Goal: Task Accomplishment & Management: Complete application form

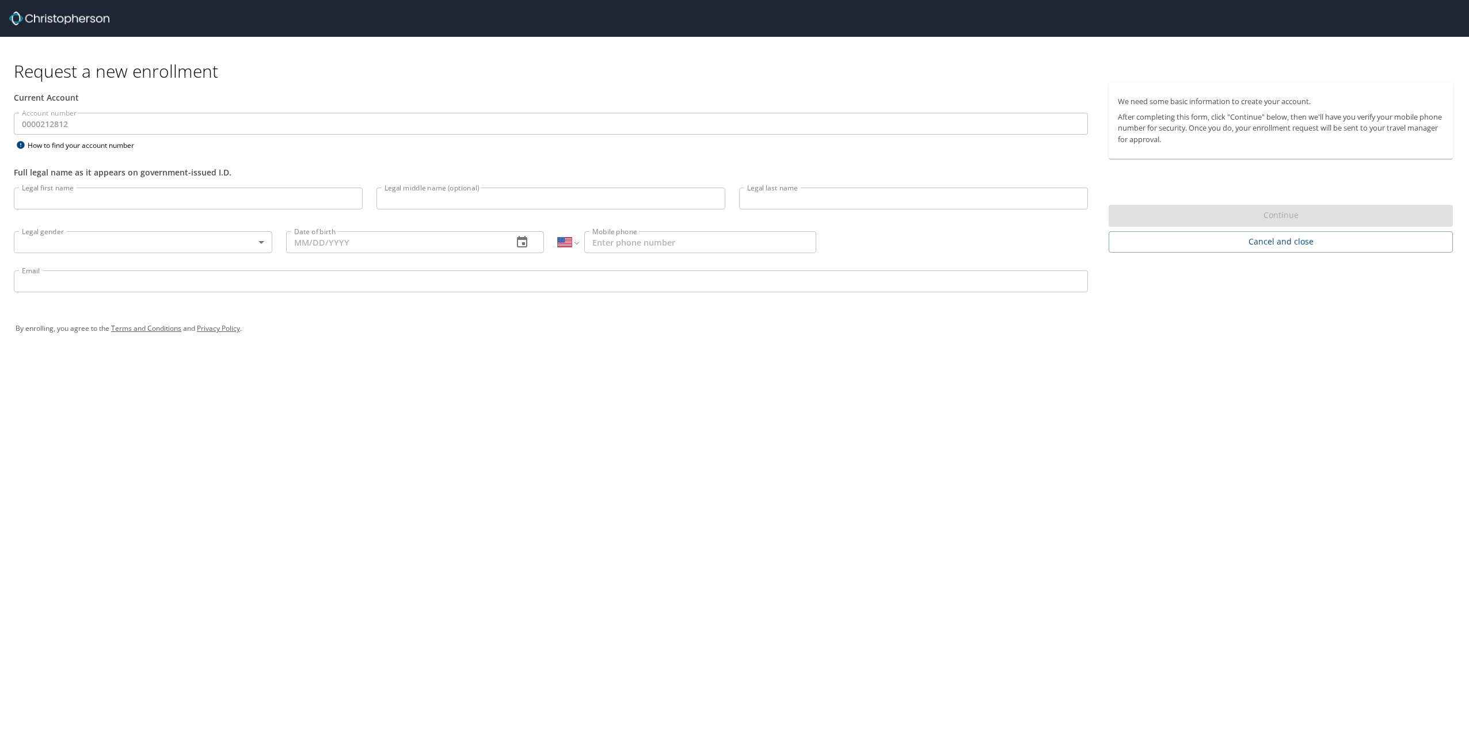
select select "US"
drag, startPoint x: 102, startPoint y: 77, endPoint x: 141, endPoint y: 70, distance: 39.7
click at [108, 73] on h1 "Request a new enrollment" at bounding box center [738, 71] width 1448 height 22
click at [437, 70] on h1 "Request a new enrollment" at bounding box center [738, 71] width 1448 height 22
click at [349, 111] on div "Current Account" at bounding box center [551, 97] width 1088 height 31
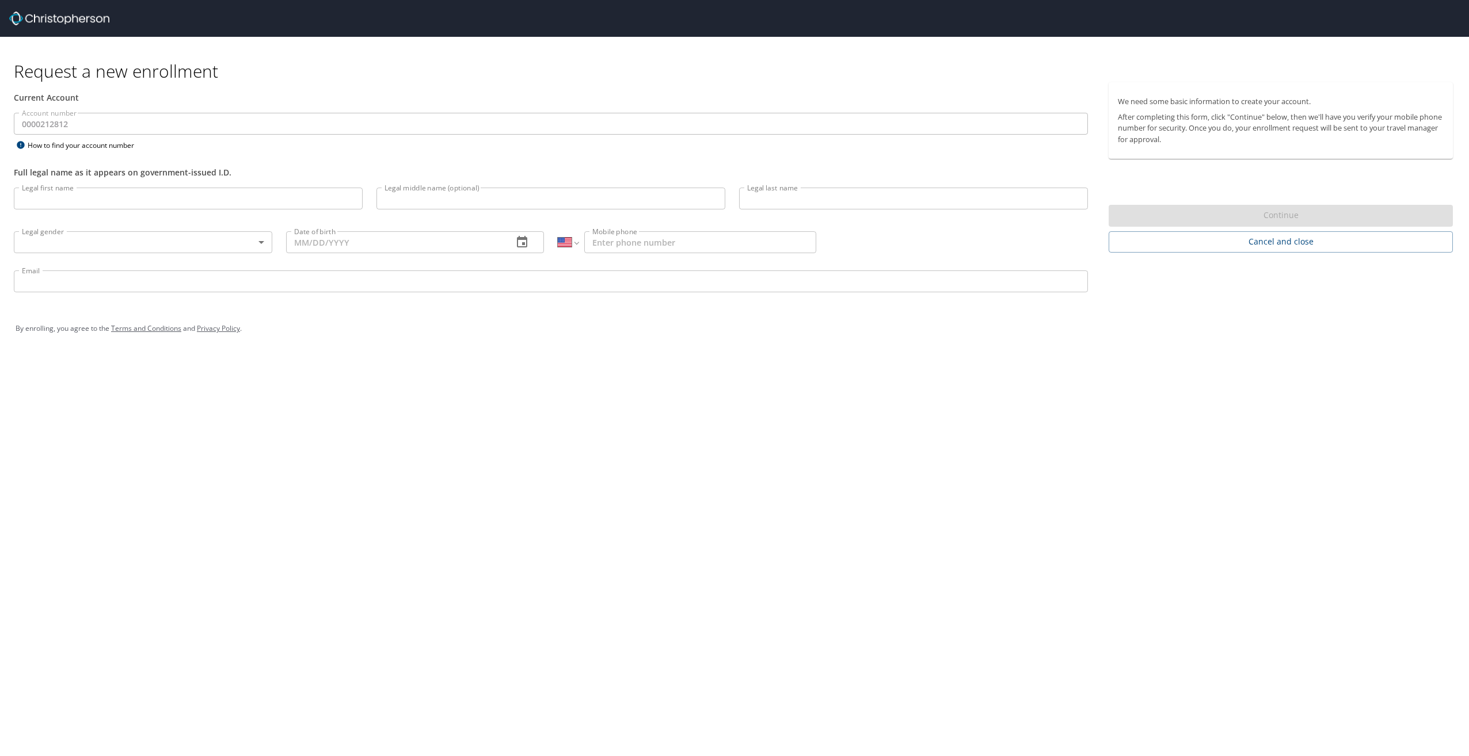
click at [124, 202] on input "Legal first name" at bounding box center [188, 199] width 349 height 22
click at [848, 100] on div "Current Account" at bounding box center [551, 98] width 1074 height 12
click at [176, 203] on input "Legal first name" at bounding box center [188, 199] width 349 height 22
type input "Jasur"
type input "Srajitdinov"
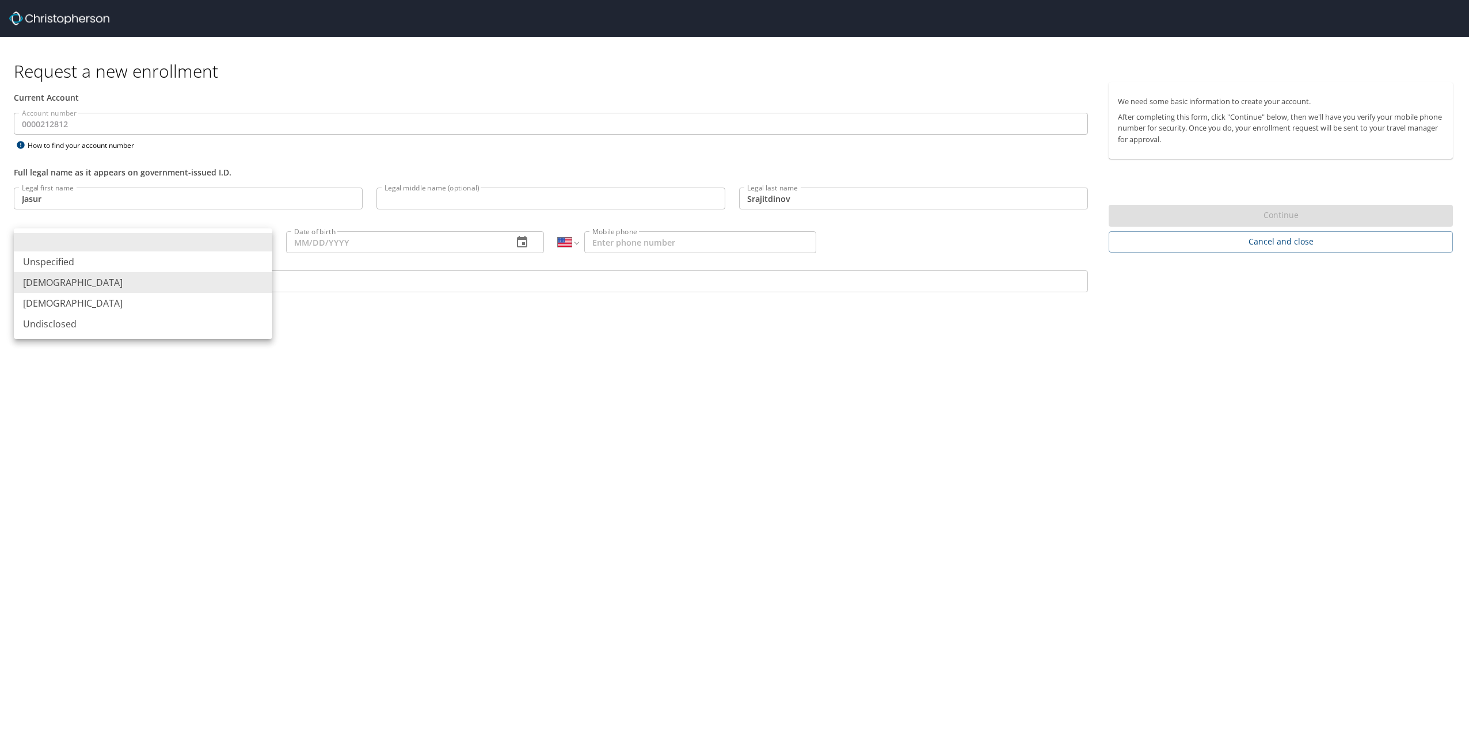
type input "Male"
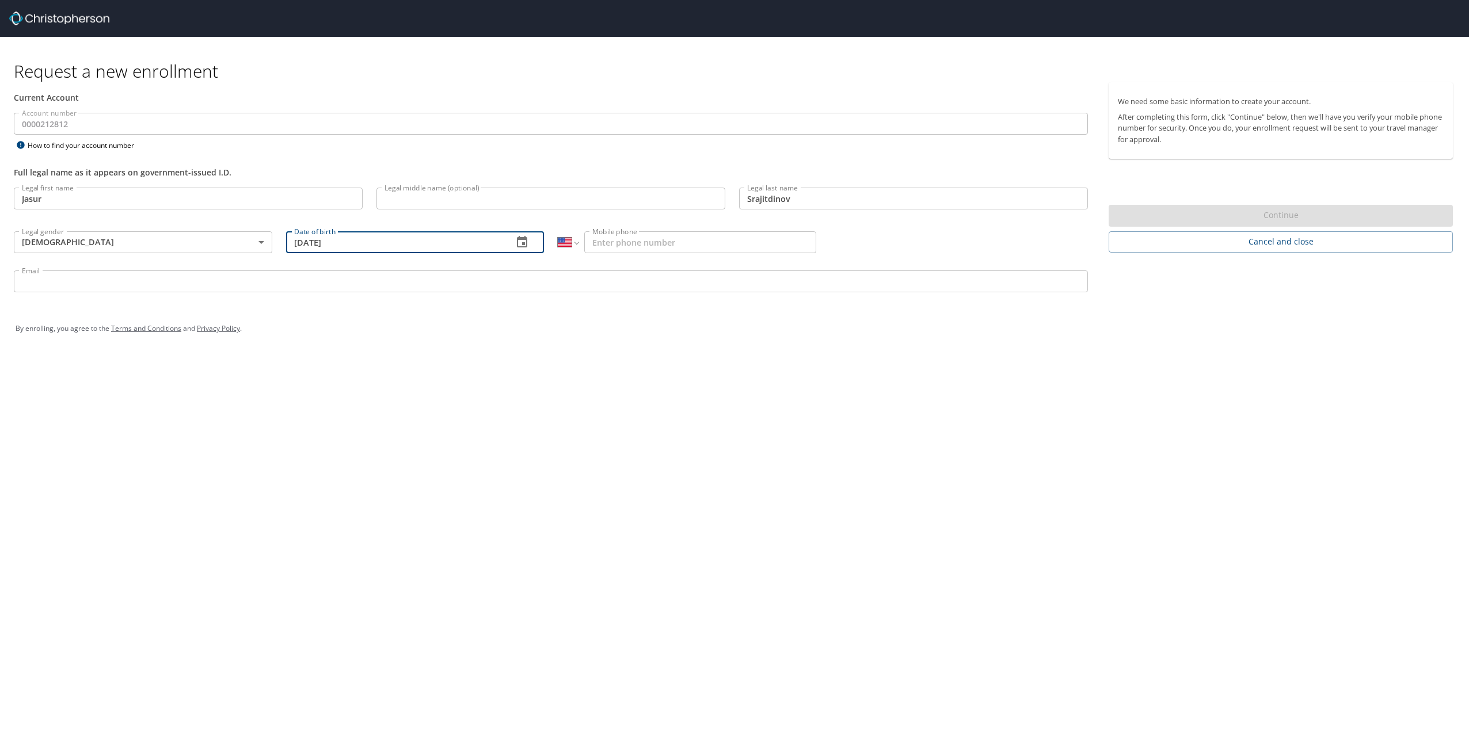
type input "08/17/1998"
type input "(919) 523-7542"
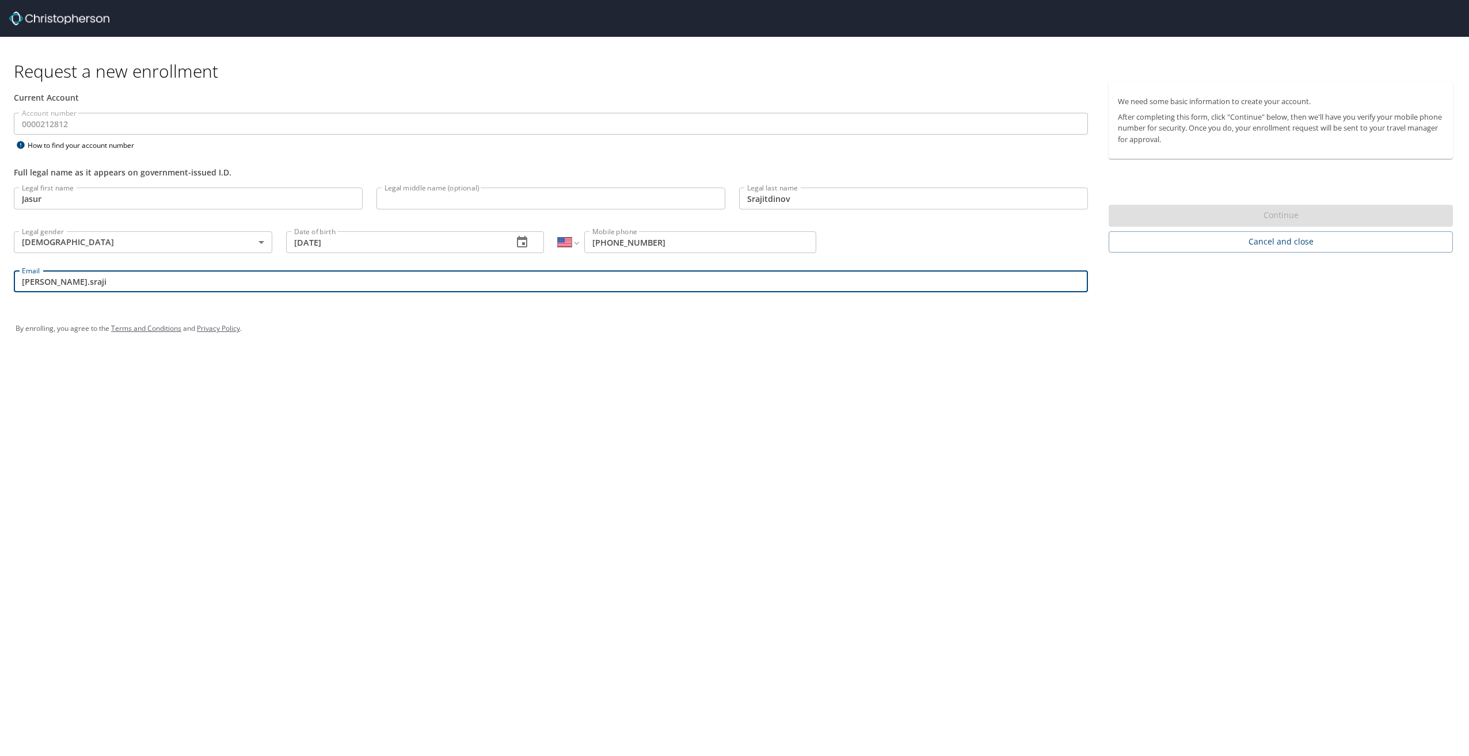
type input "jay.srajitdinov@sdl.usu.edu"
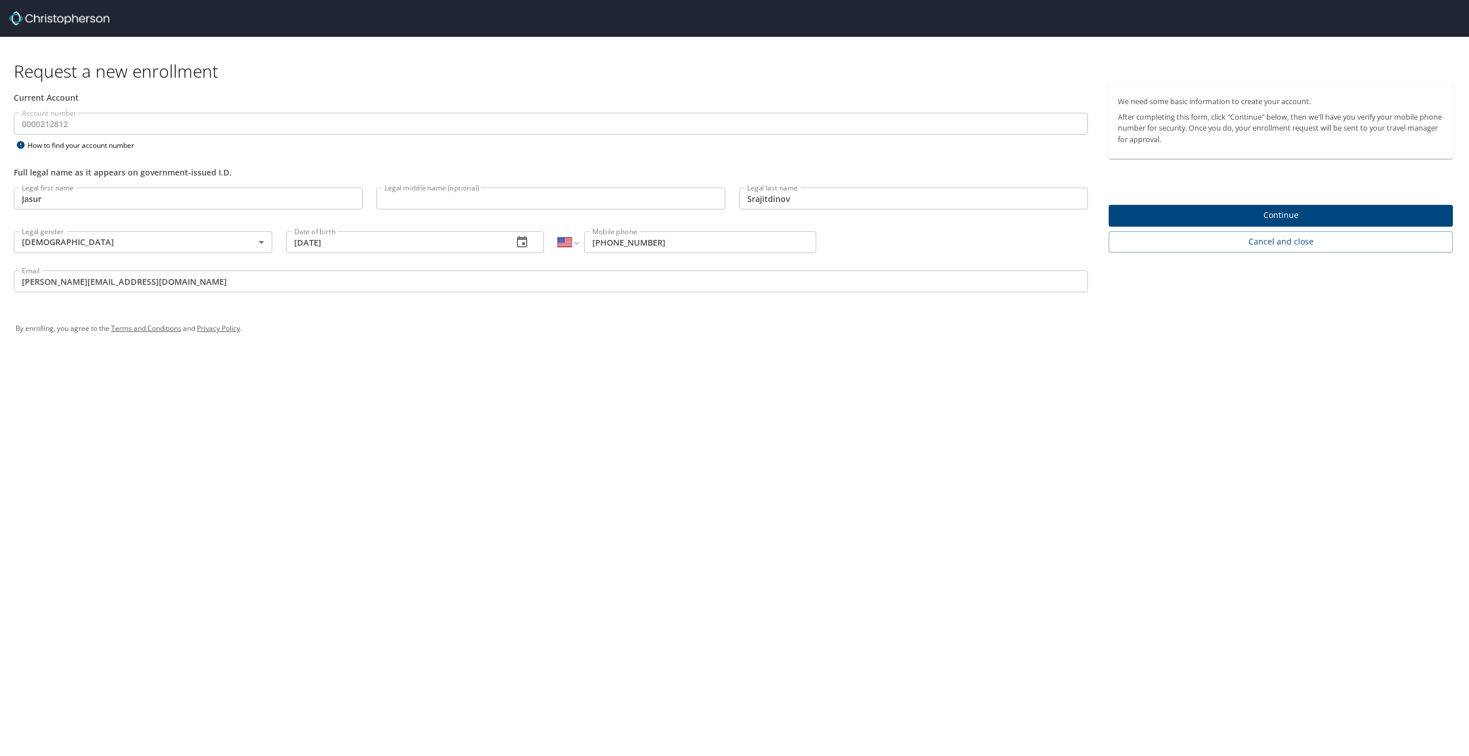
click at [1326, 214] on span "Continue" at bounding box center [1281, 215] width 326 height 14
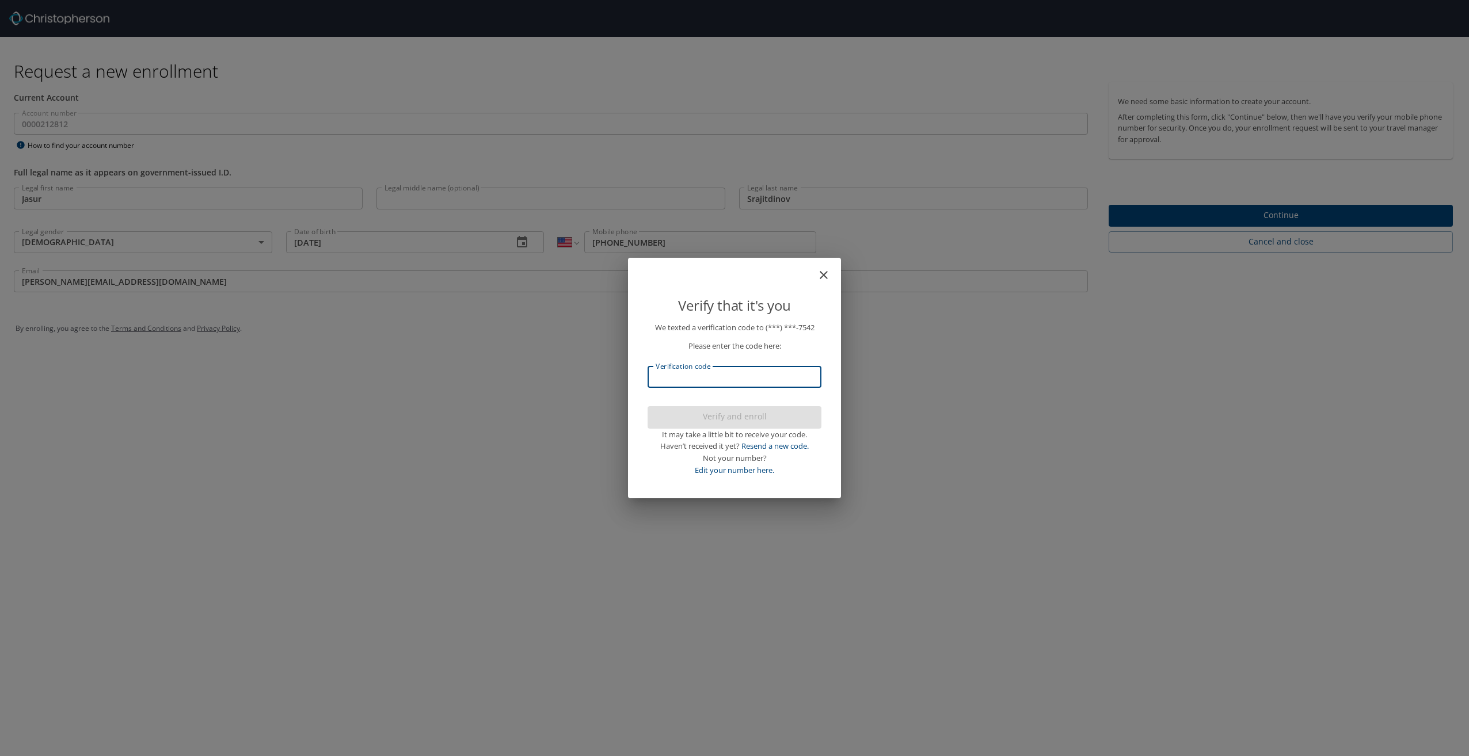
click at [789, 378] on input "Verification code" at bounding box center [735, 377] width 174 height 22
type input "267313"
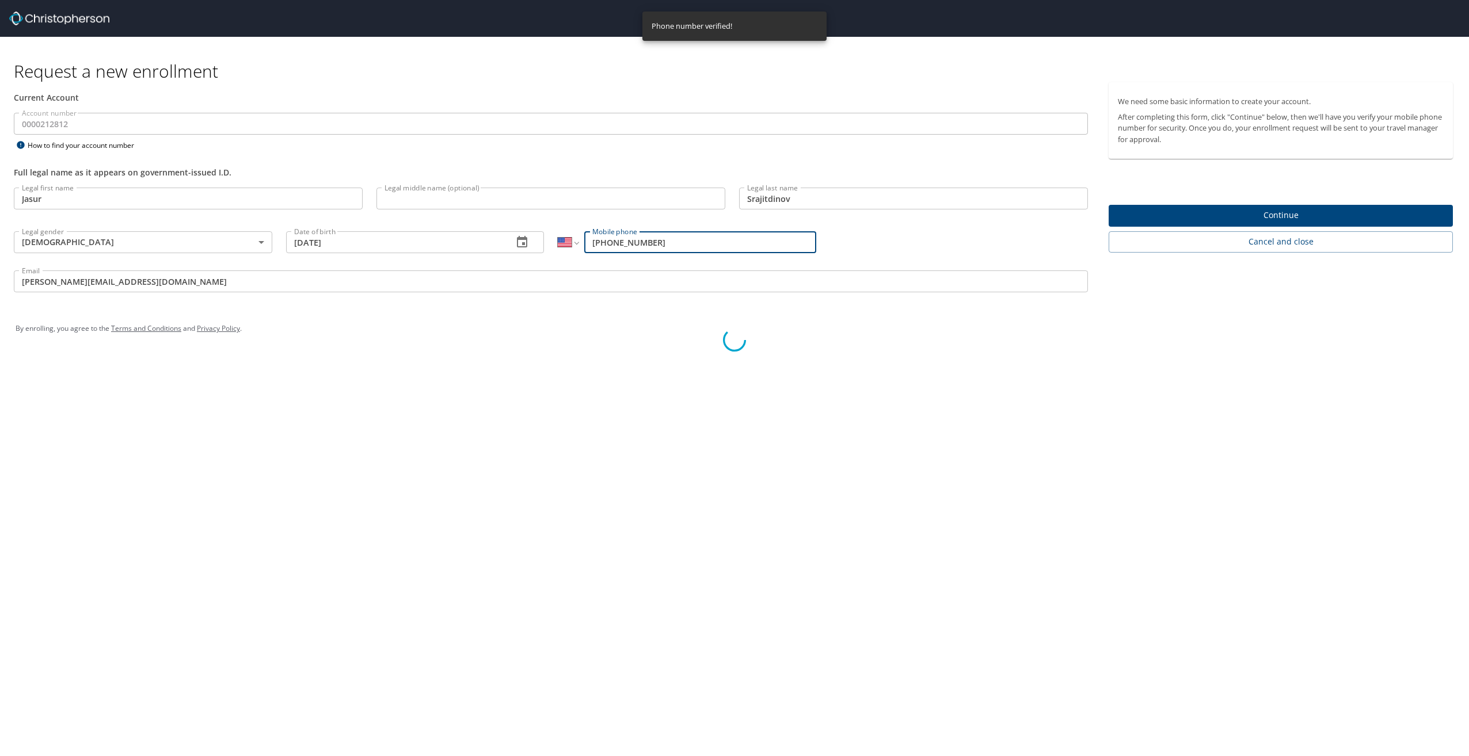
click at [1189, 215] on div at bounding box center [734, 341] width 1469 height 832
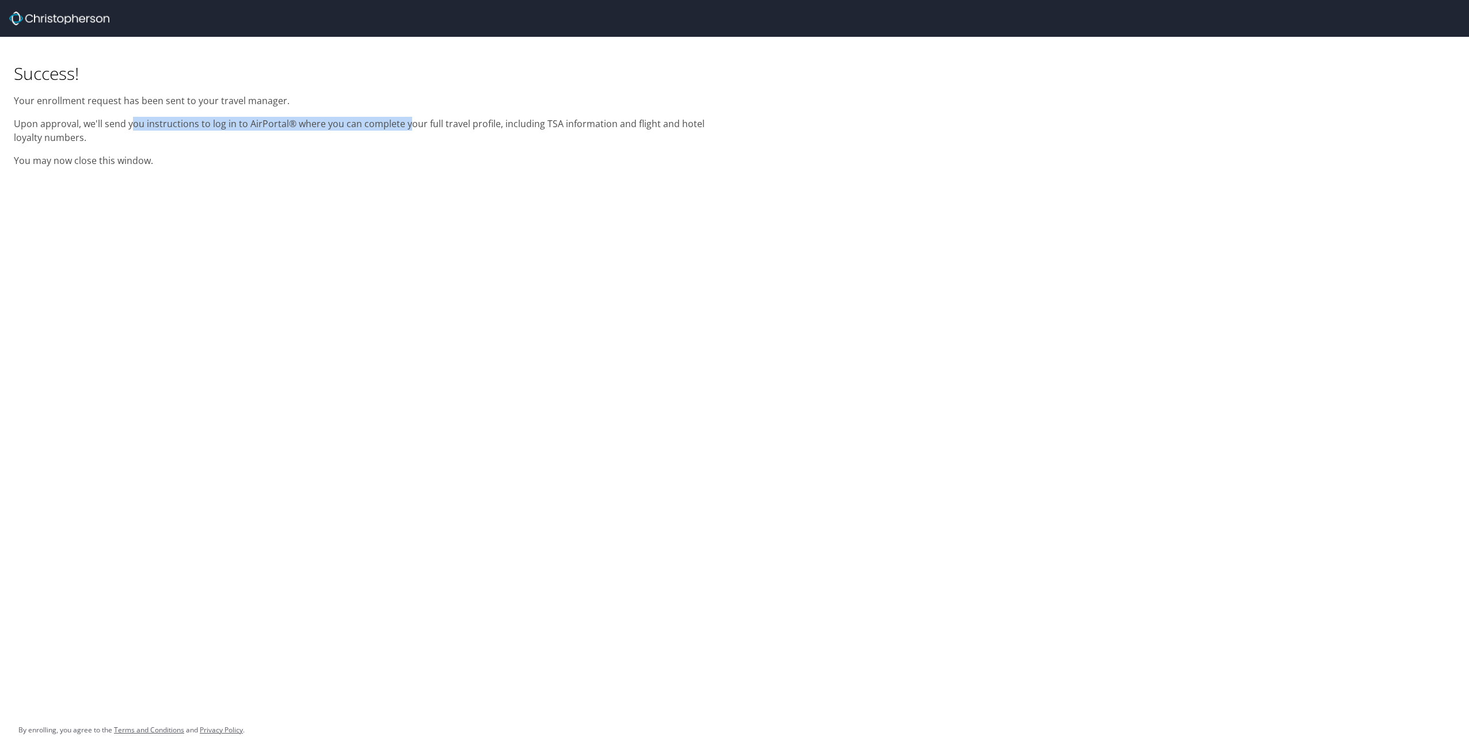
drag, startPoint x: 131, startPoint y: 122, endPoint x: 408, endPoint y: 116, distance: 277.0
click at [408, 116] on div "Success! Your enrollment request has been sent to your travel manager. Upon app…" at bounding box center [367, 106] width 721 height 138
drag, startPoint x: 408, startPoint y: 116, endPoint x: 474, endPoint y: 240, distance: 141.1
click at [474, 240] on div "Success! Your enrollment request has been sent to your travel manager. Upon app…" at bounding box center [734, 378] width 1469 height 756
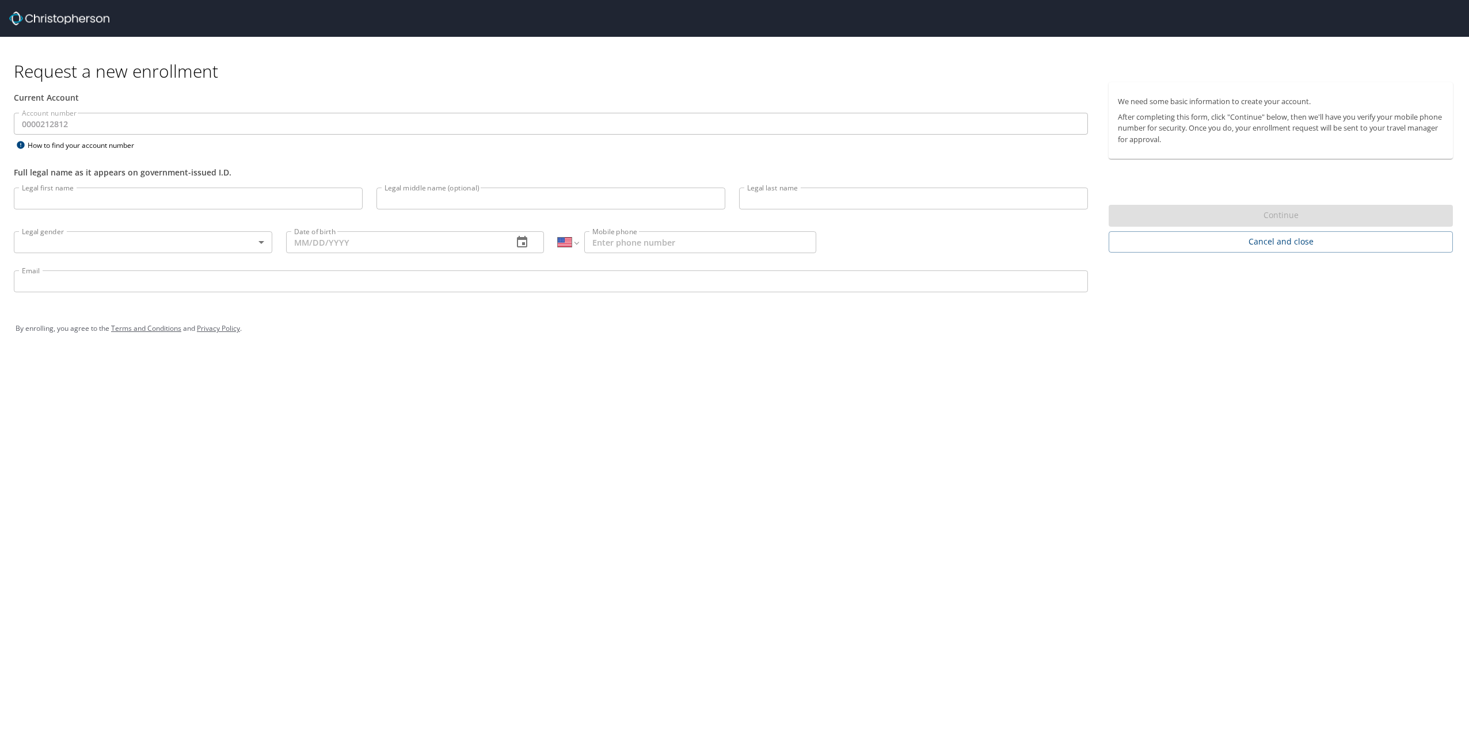
select select "US"
click at [71, 28] on div at bounding box center [739, 18] width 1460 height 37
click at [69, 17] on img at bounding box center [59, 19] width 100 height 14
click at [158, 200] on input "Legal first name" at bounding box center [188, 199] width 349 height 22
select select "US"
